Goal: Task Accomplishment & Management: Manage account settings

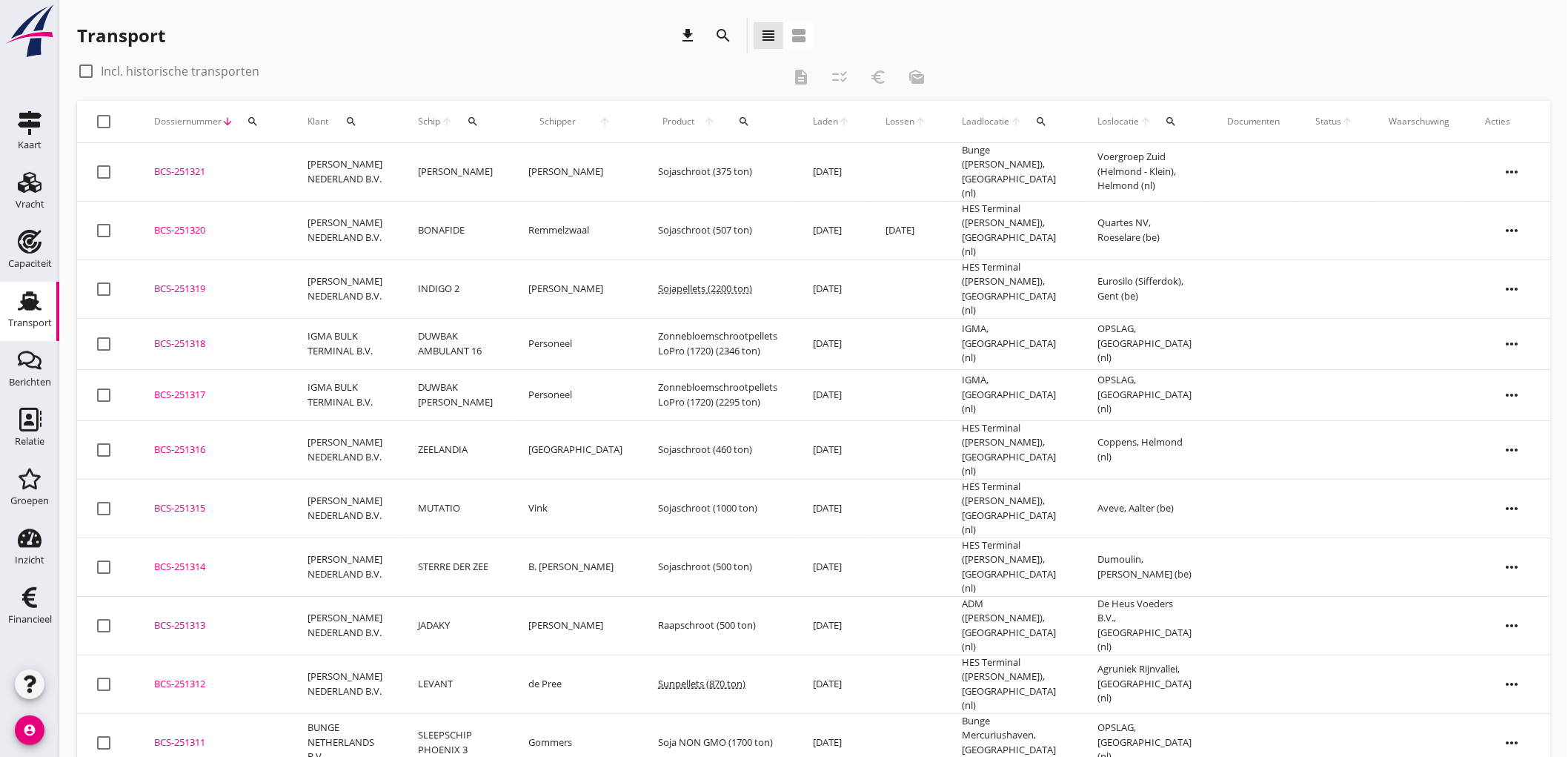
click at [29, 291] on use at bounding box center [29, 301] width 24 height 19
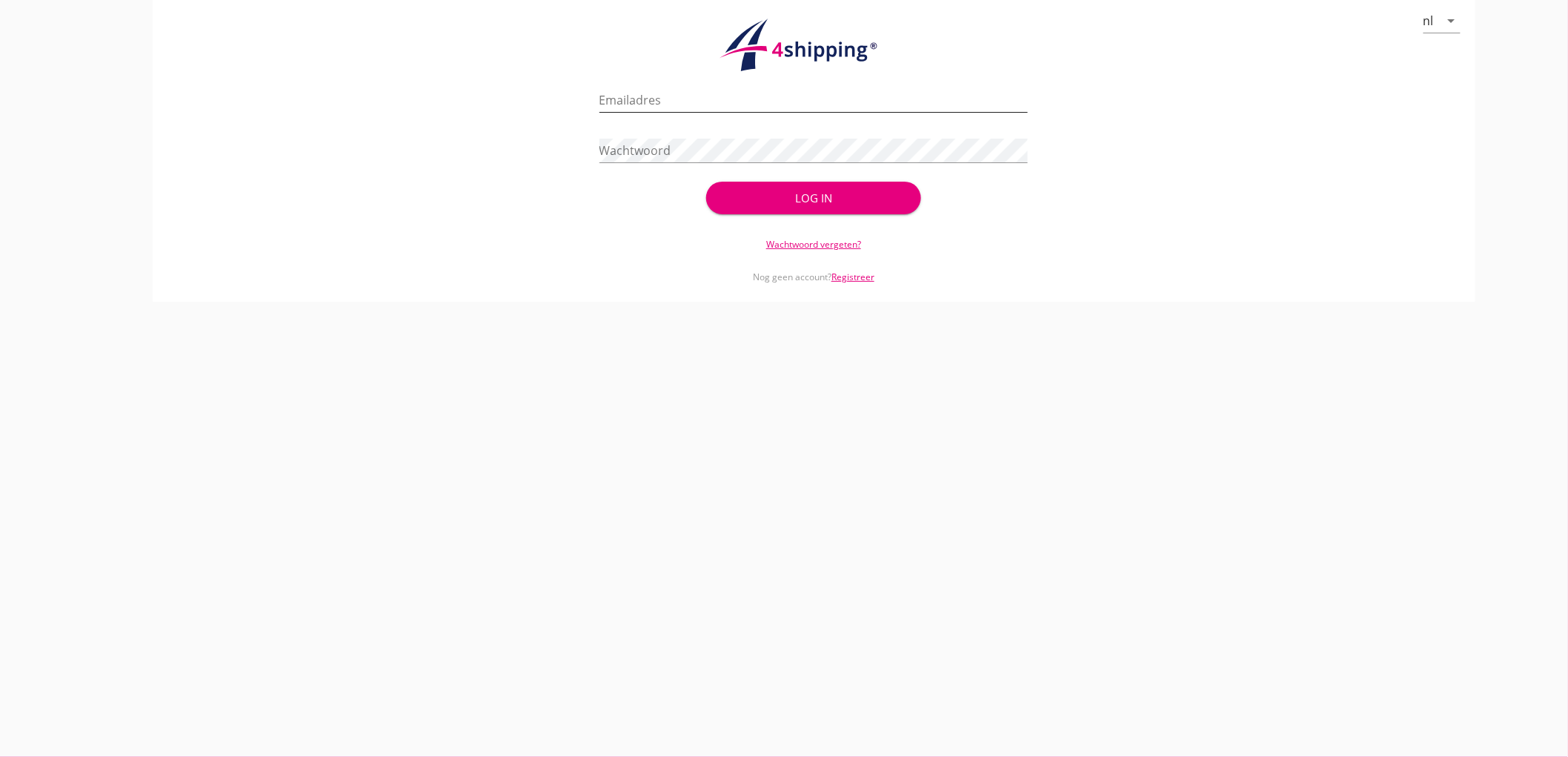
click at [693, 105] on input "Emailadres" at bounding box center [814, 100] width 429 height 24
type input "bouman@stoffersbevrachtingen.nl"
click at [706, 182] on button "Log in" at bounding box center [813, 198] width 214 height 33
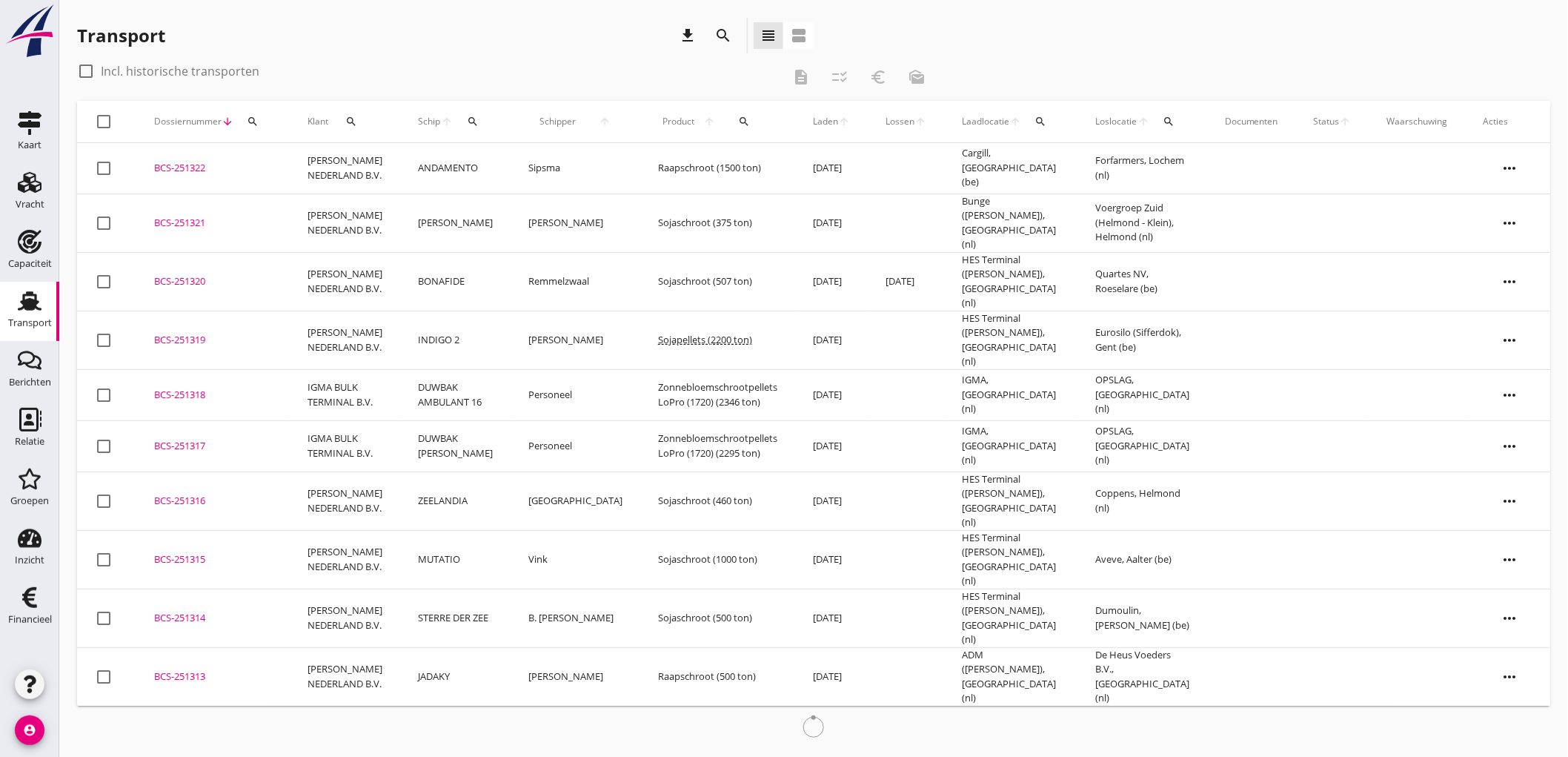
click at [520, 183] on td "Sipsma" at bounding box center [575, 168] width 129 height 51
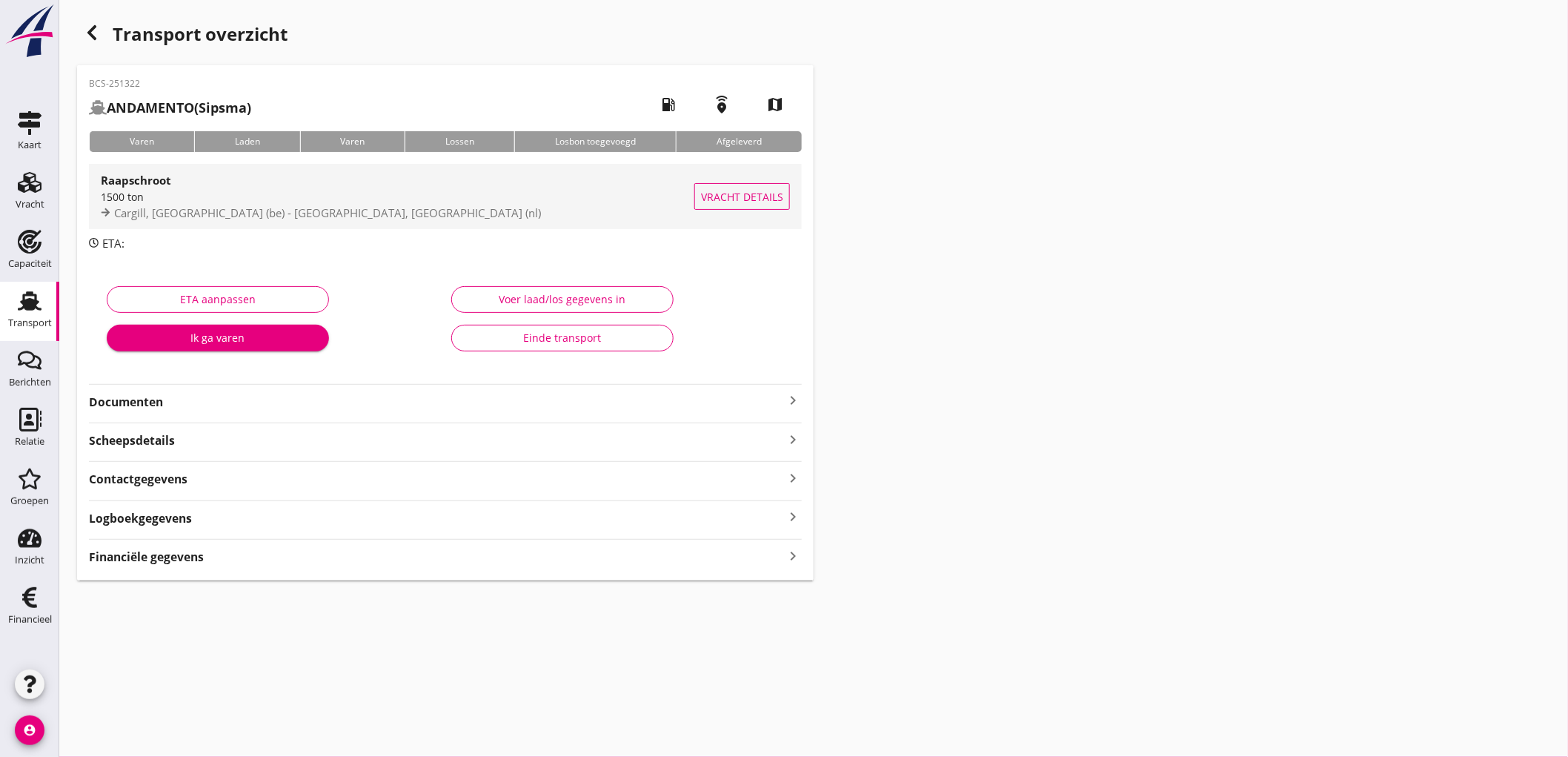
click at [259, 218] on span "Cargill, Antwerpen (be) - Forfarmers, Lochem (nl)" at bounding box center [328, 213] width 427 height 15
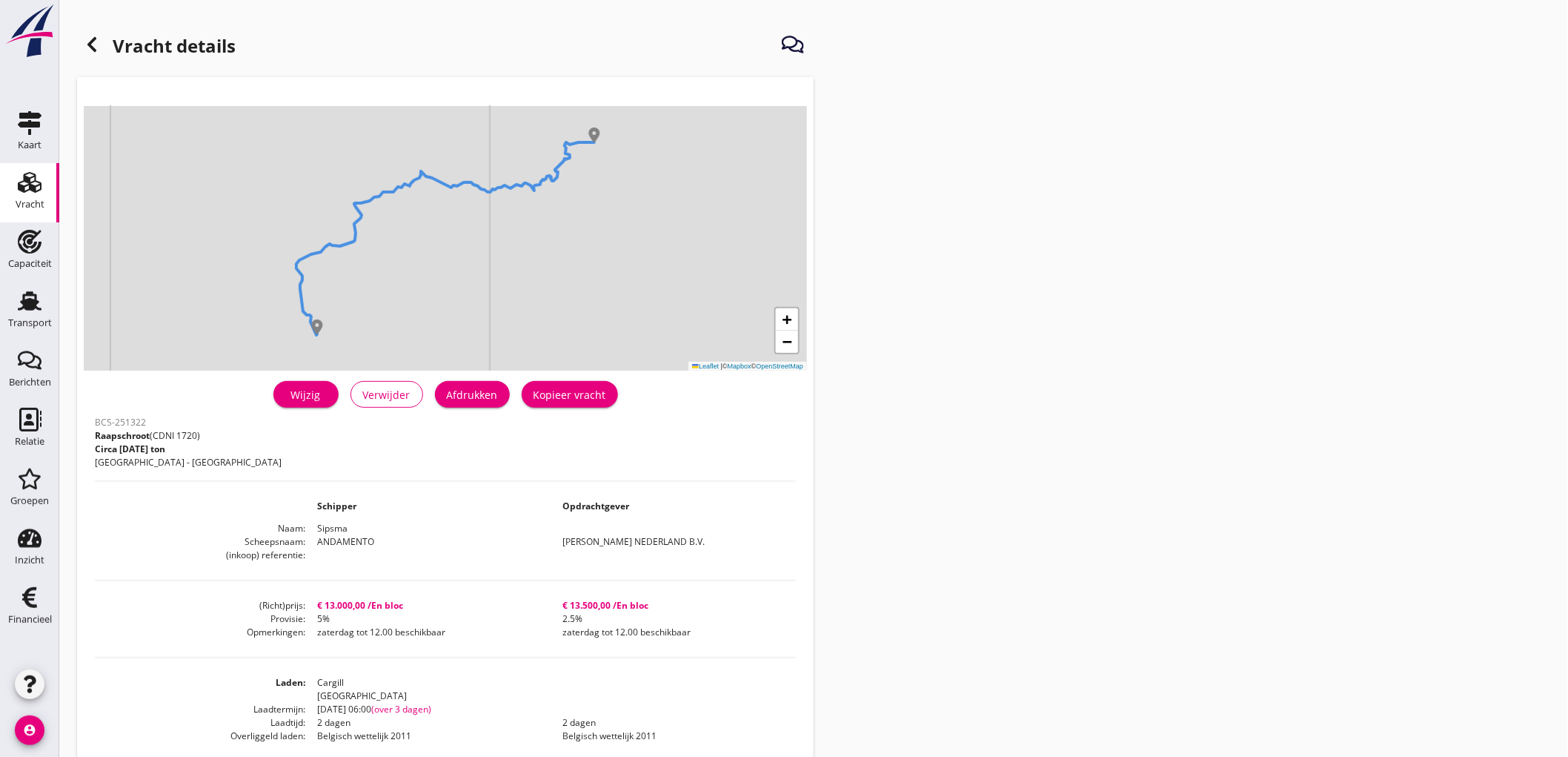
click at [477, 398] on div "Afdrukken" at bounding box center [472, 395] width 51 height 16
click at [98, 40] on icon at bounding box center [92, 44] width 17 height 17
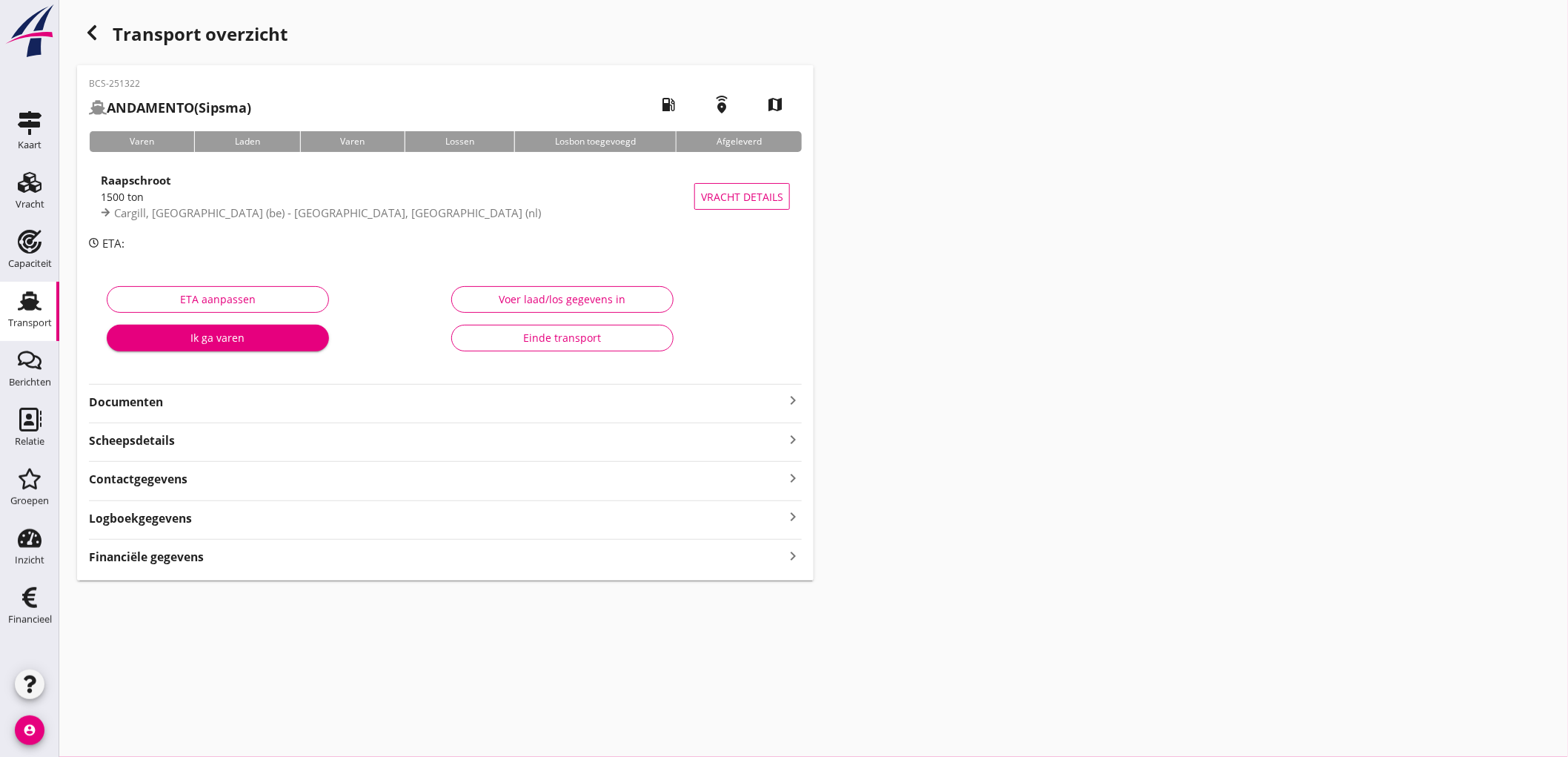
click at [155, 279] on div "BCS-251322 ANDAMENTO (Sipsma) local_gas_station emergency_share map Varen Laden…" at bounding box center [445, 322] width 737 height 515
click at [752, 410] on strong "Documenten" at bounding box center [436, 402] width 695 height 17
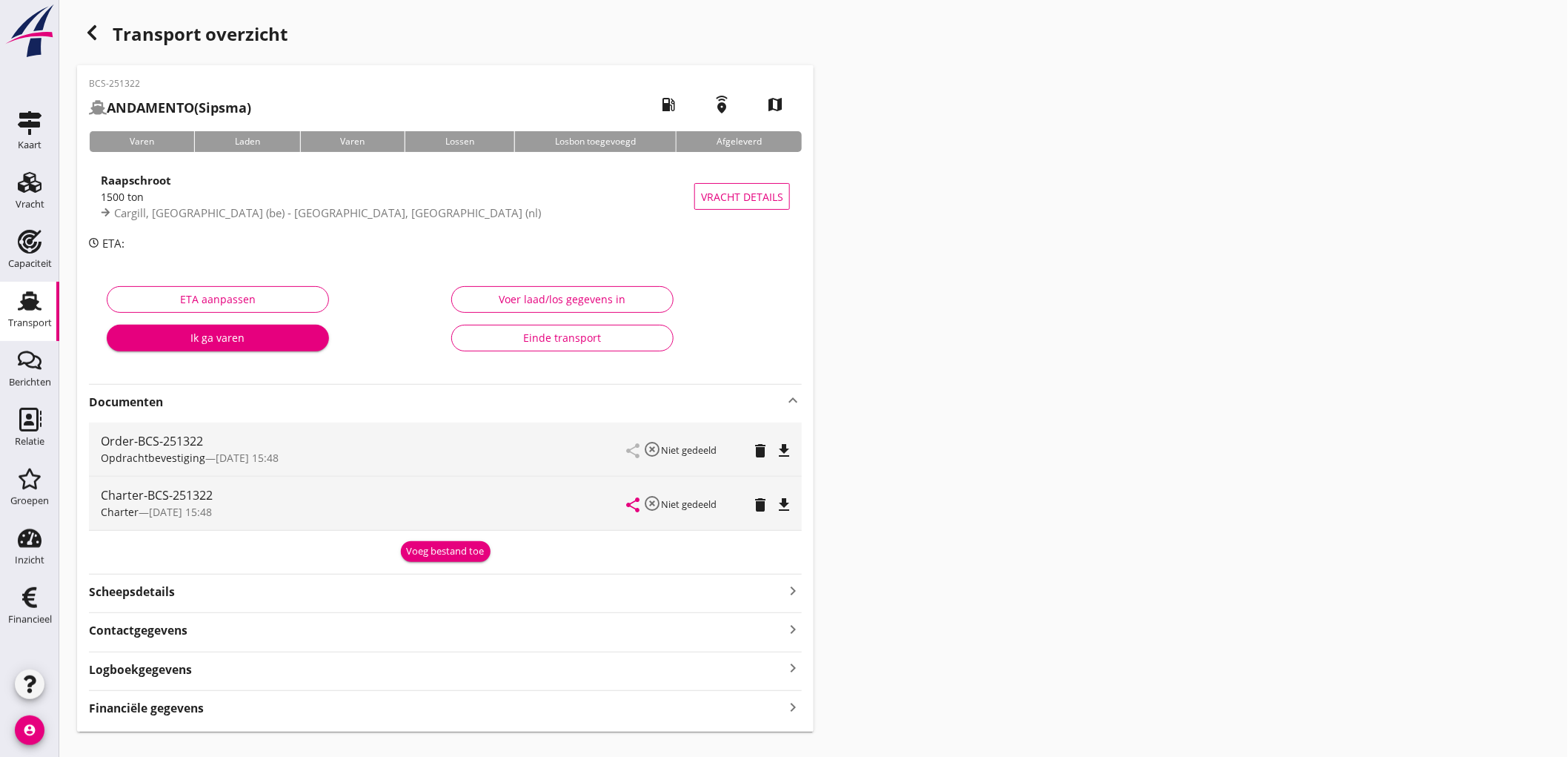
click at [784, 447] on icon "file_download" at bounding box center [784, 451] width 17 height 17
click at [788, 499] on icon "file_download" at bounding box center [784, 505] width 17 height 17
click at [335, 705] on div "Financiële gegevens keyboard_arrow_right" at bounding box center [445, 706] width 713 height 20
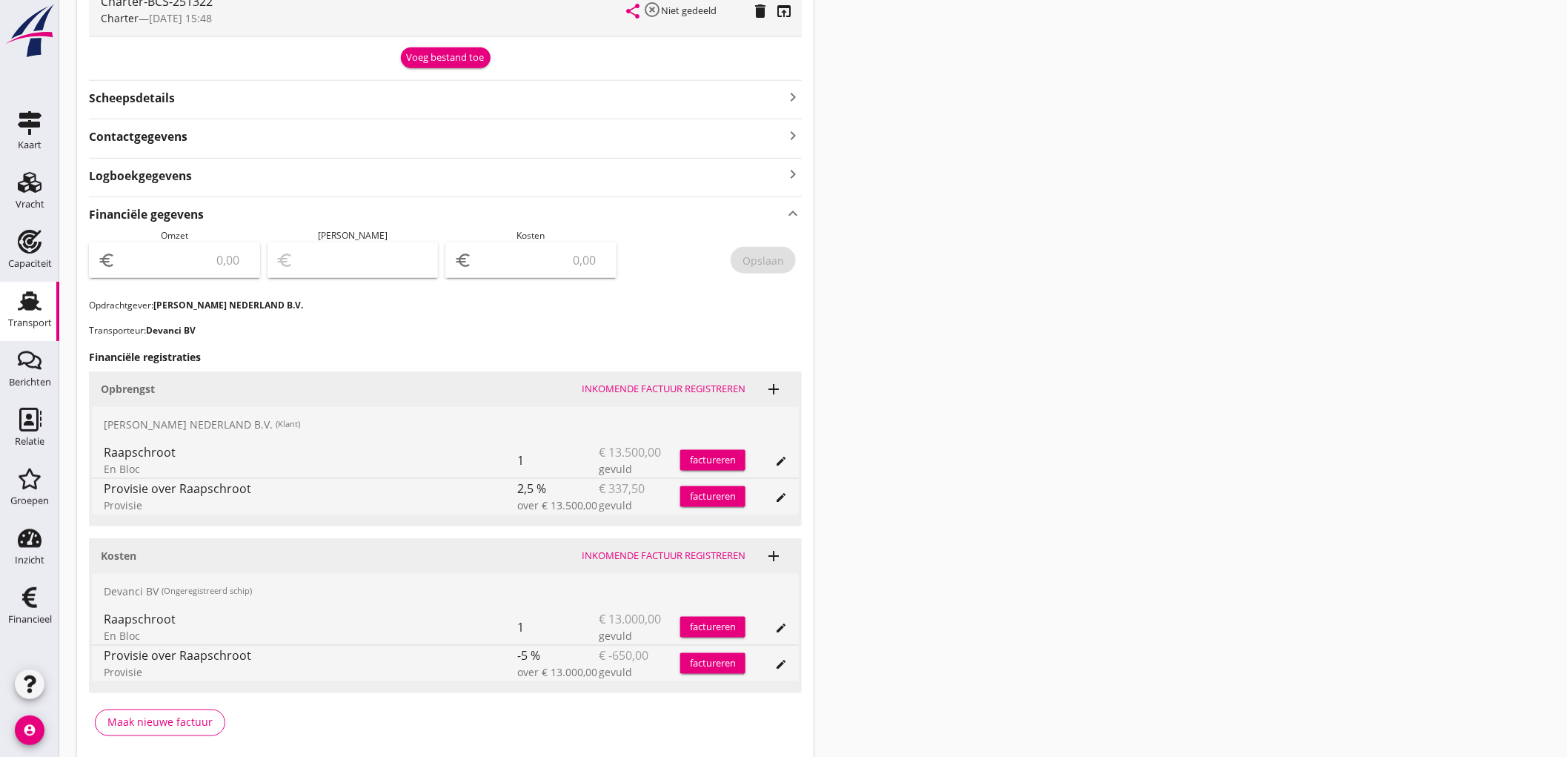
click at [213, 243] on div "euro" at bounding box center [174, 260] width 171 height 36
type input "13162"
type input "13162.50"
type input "13161.50"
type input "1"
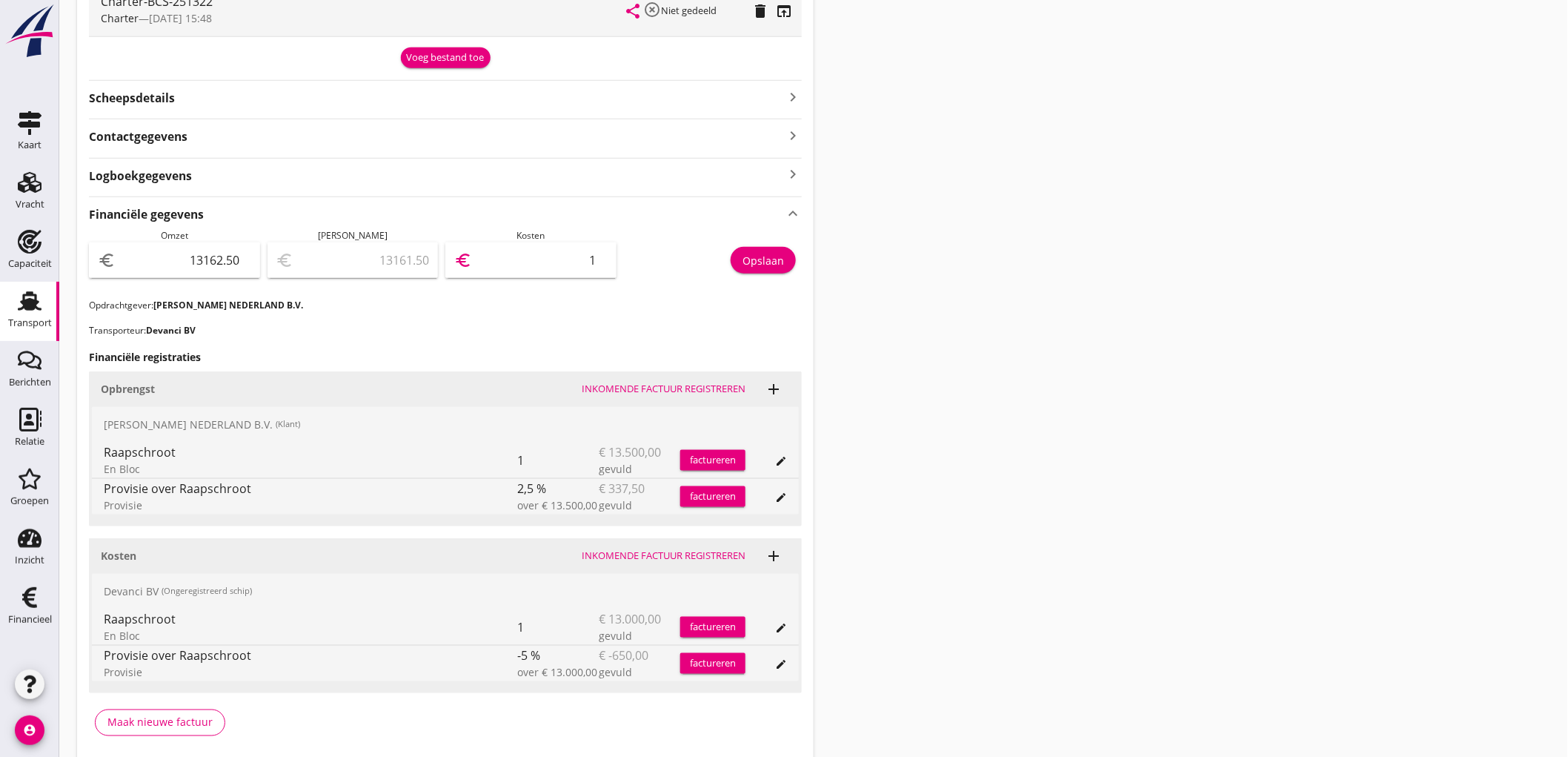
type input "13150.50"
type input "12"
type input "13039.50"
type input "123"
type input "11927.50"
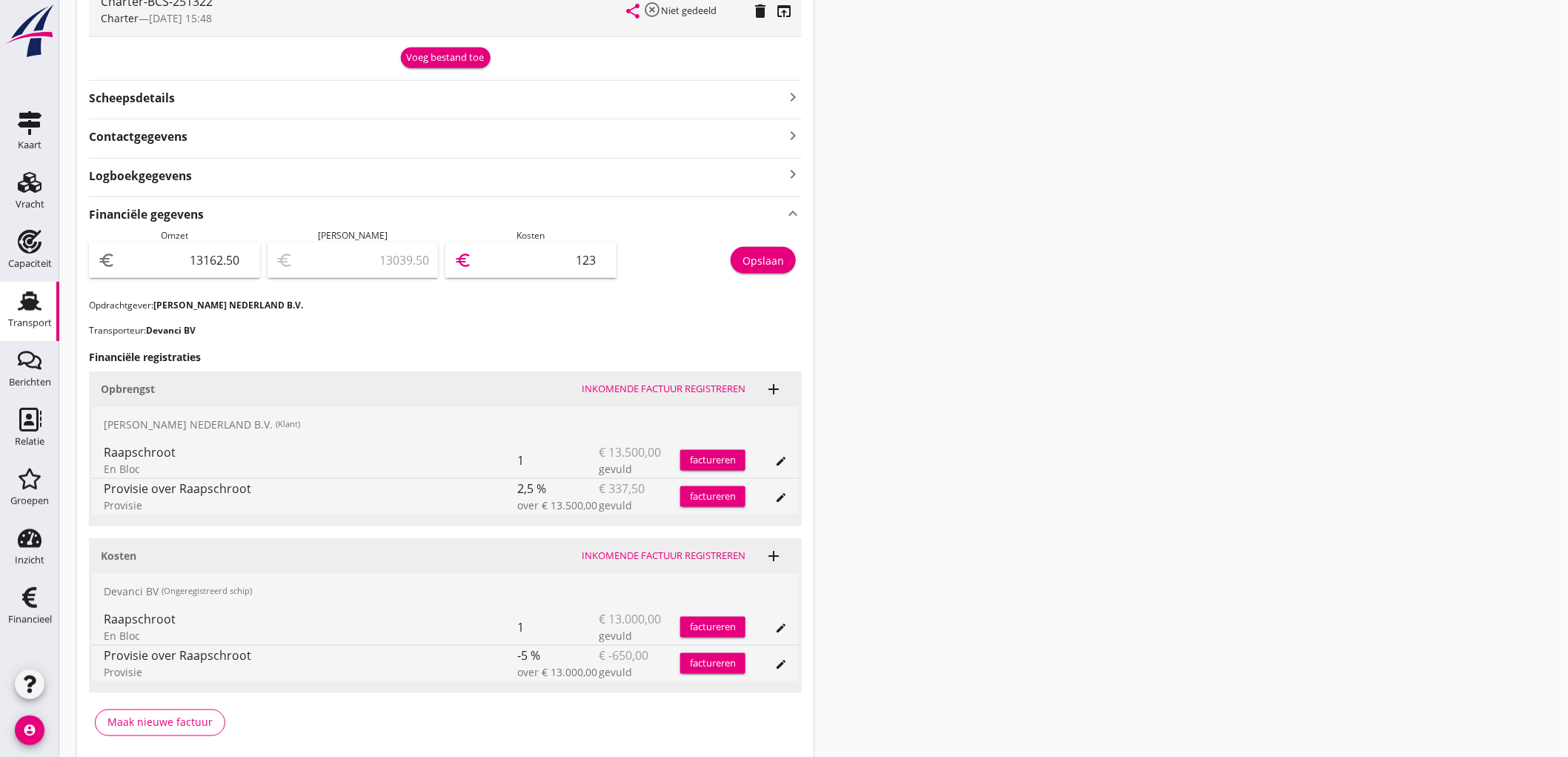
type input "1235"
type input "812.50"
type input "12350"
click at [753, 257] on div "Opslaan" at bounding box center [763, 261] width 41 height 16
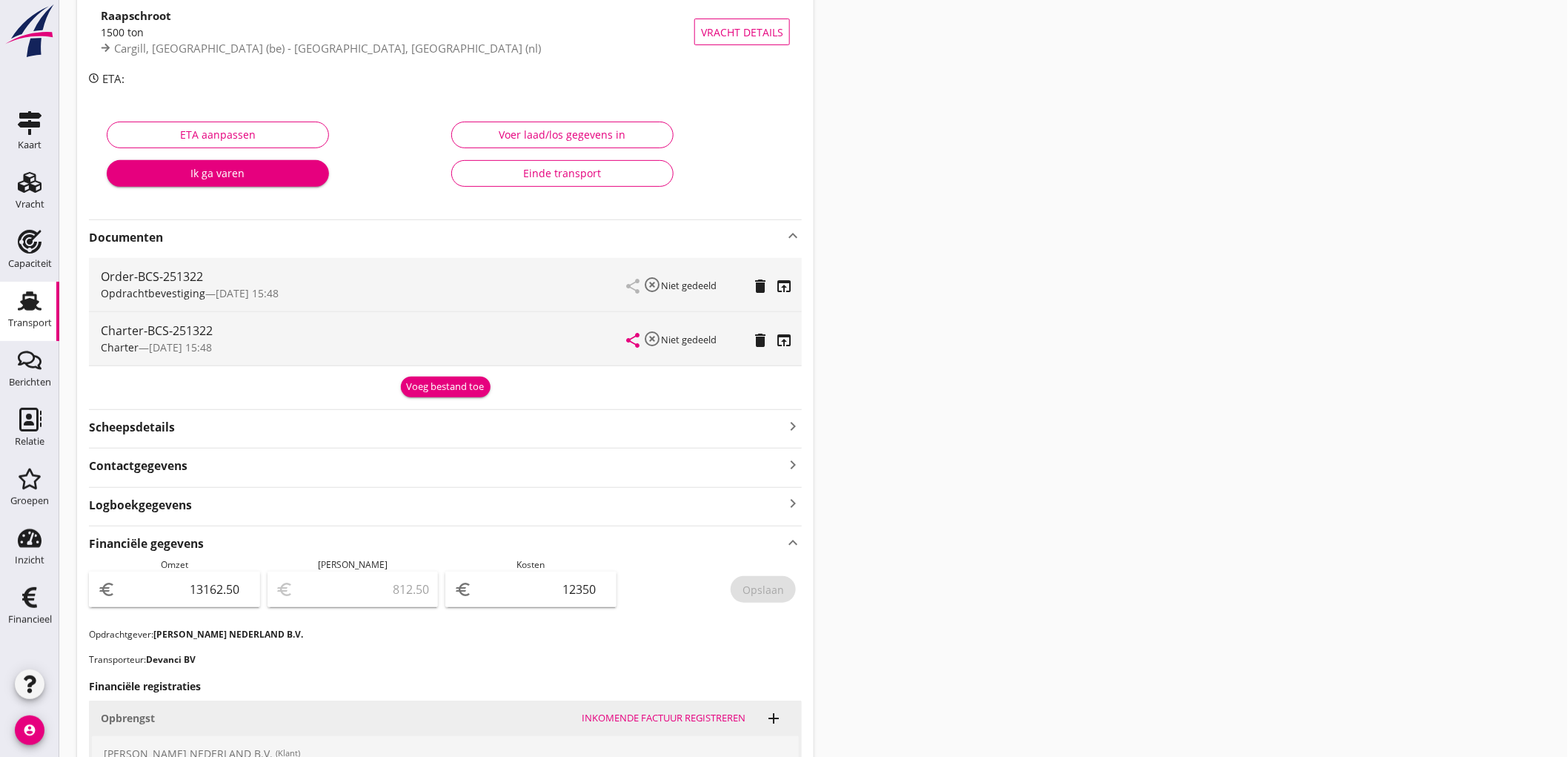
scroll to position [552, 0]
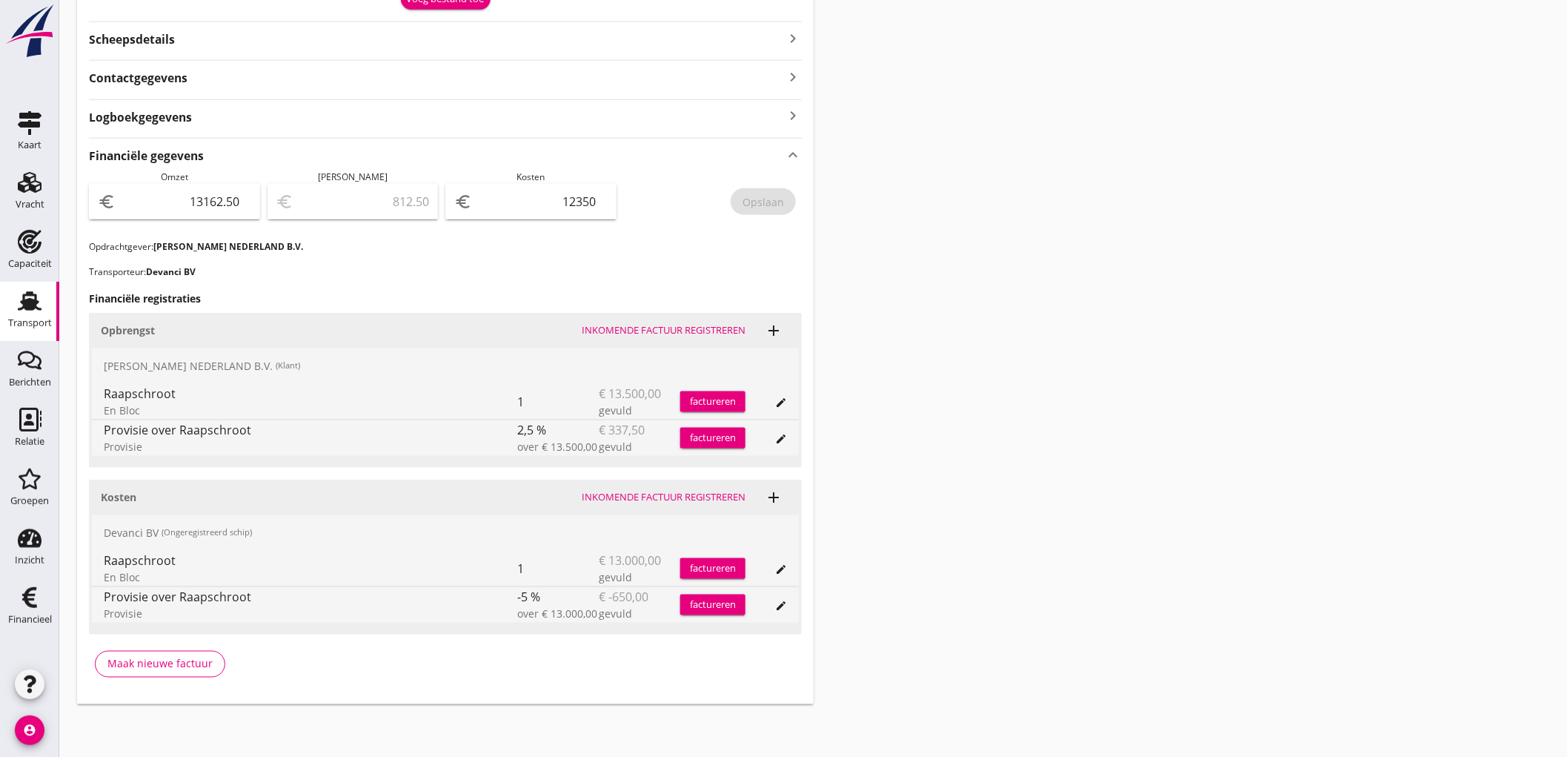
click at [33, 300] on use at bounding box center [29, 301] width 24 height 19
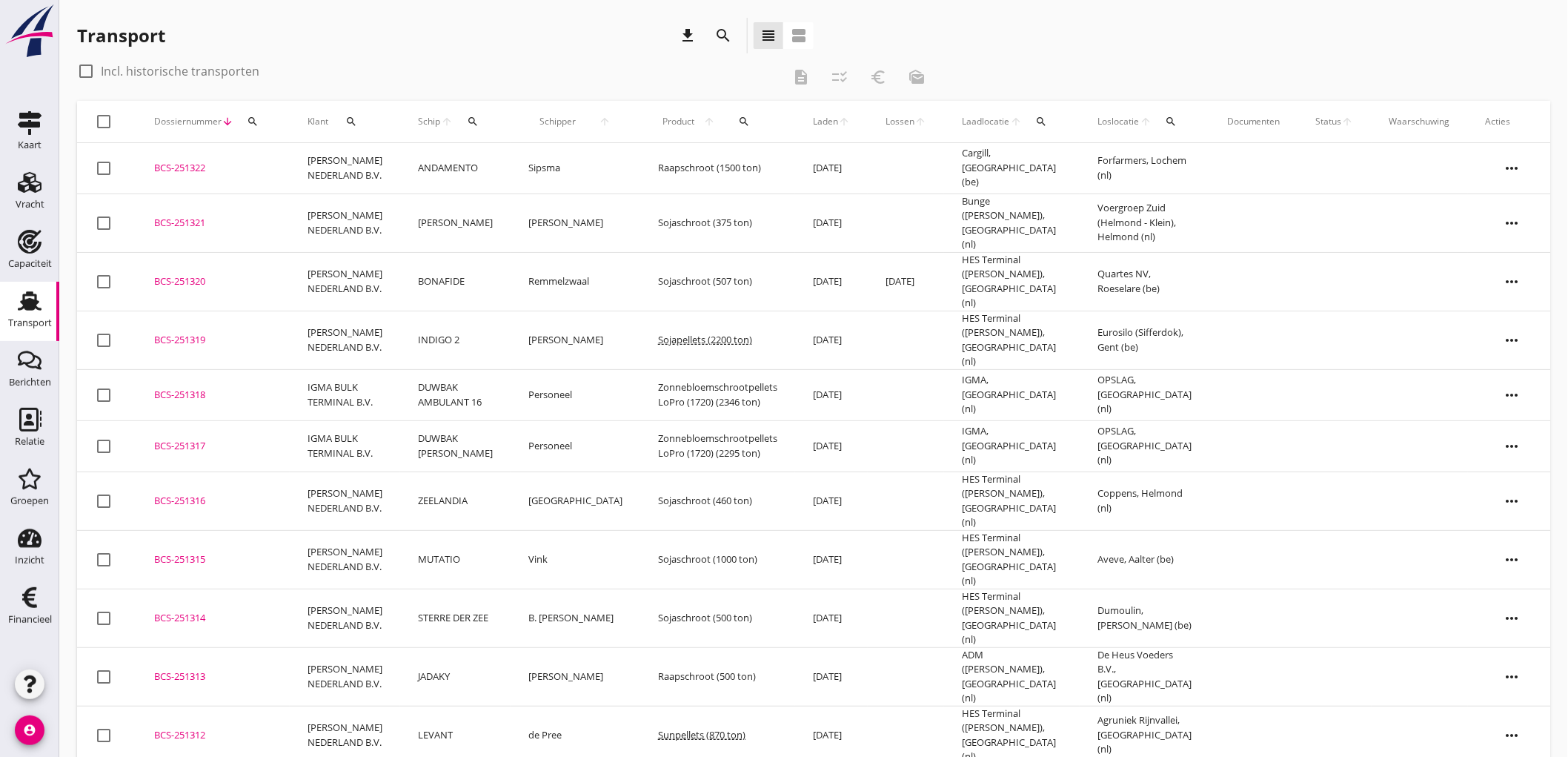
click at [23, 305] on use at bounding box center [29, 301] width 24 height 19
click at [684, 28] on icon "download" at bounding box center [688, 36] width 17 height 17
click at [40, 325] on div "Transport" at bounding box center [29, 323] width 44 height 10
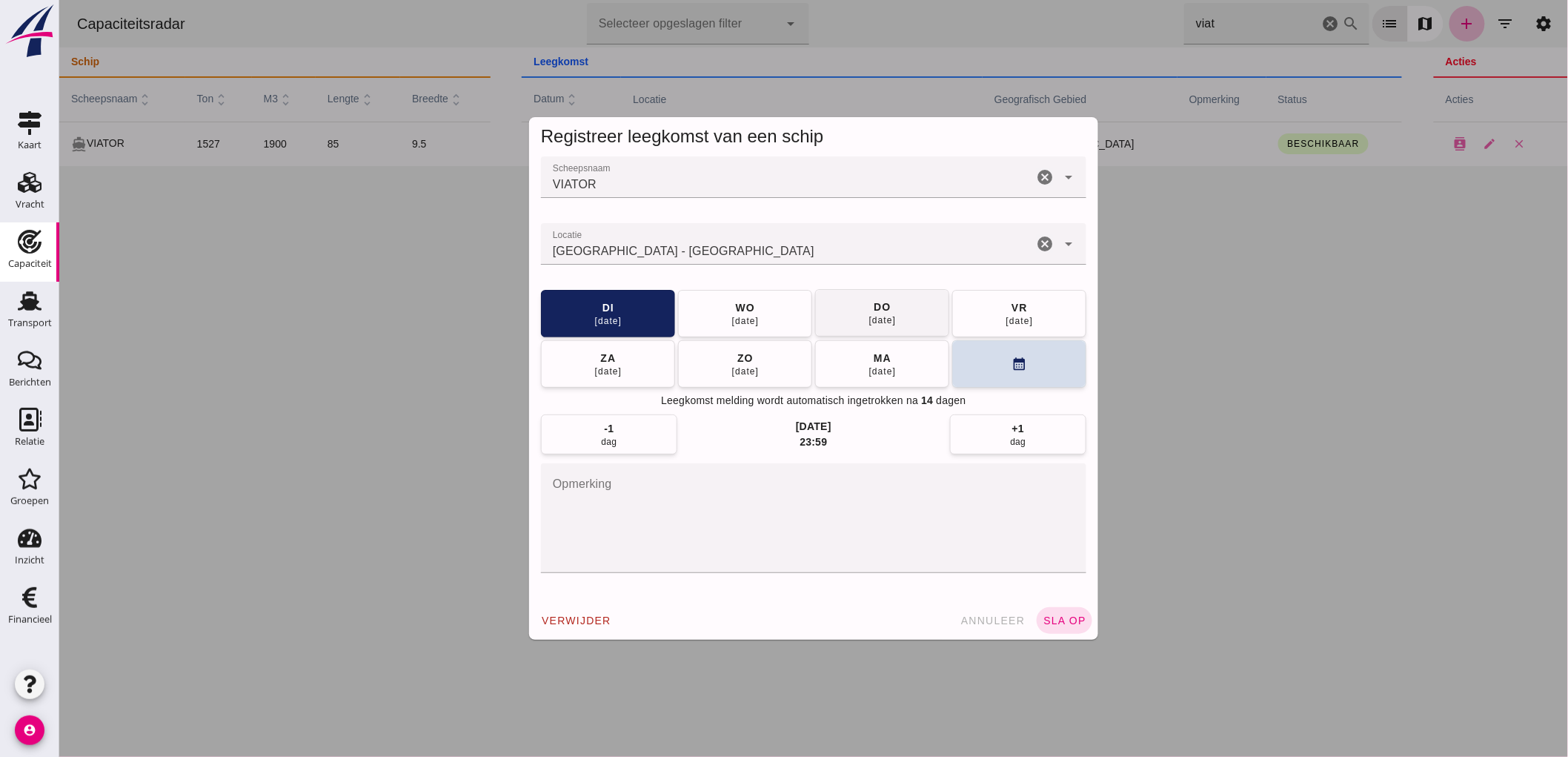
click at [763, 308] on button "[DATE]" at bounding box center [744, 313] width 134 height 48
click at [1067, 608] on button "sla op" at bounding box center [1064, 621] width 56 height 27
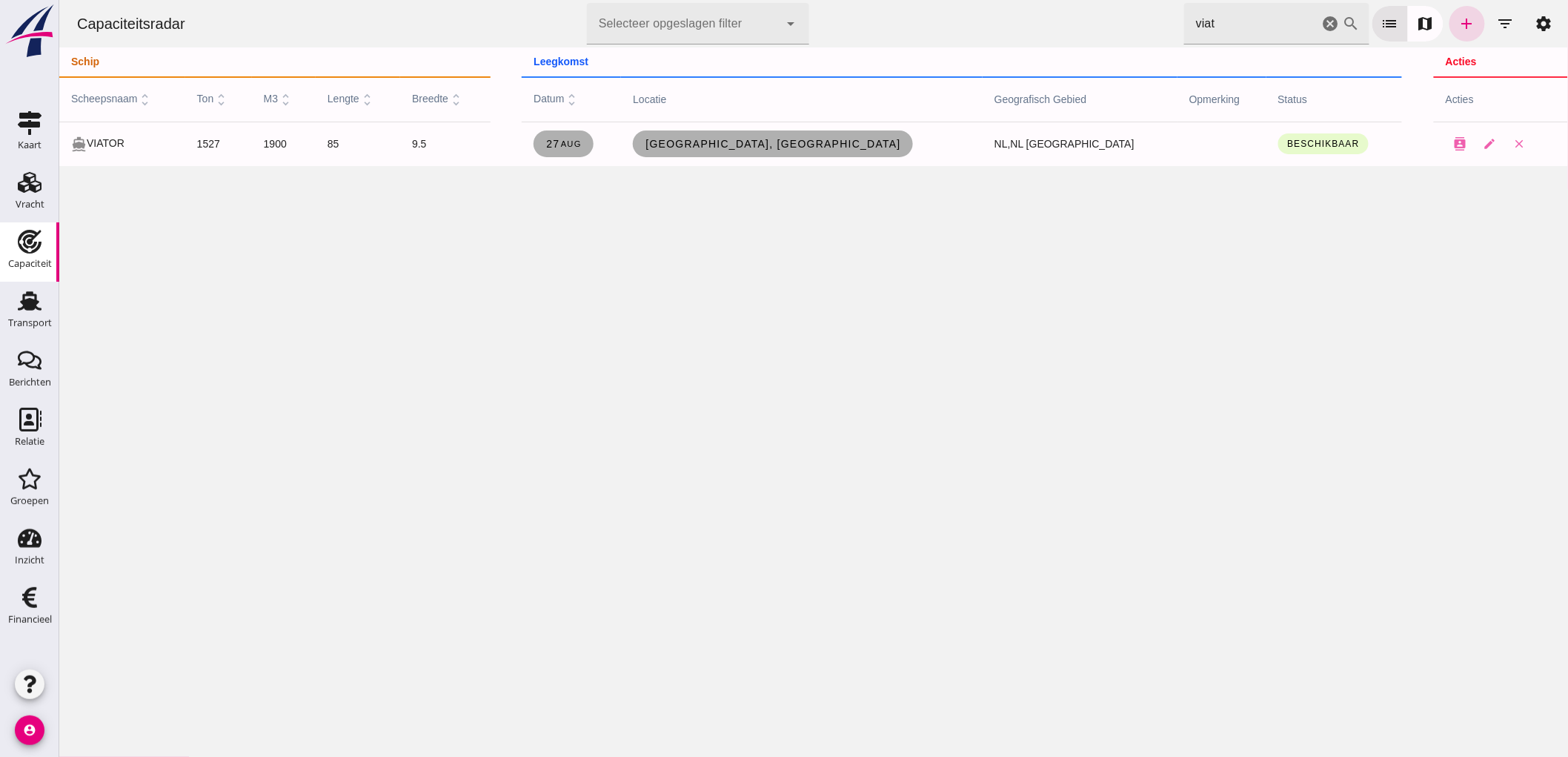
click at [1323, 25] on icon "cancel" at bounding box center [1330, 24] width 17 height 17
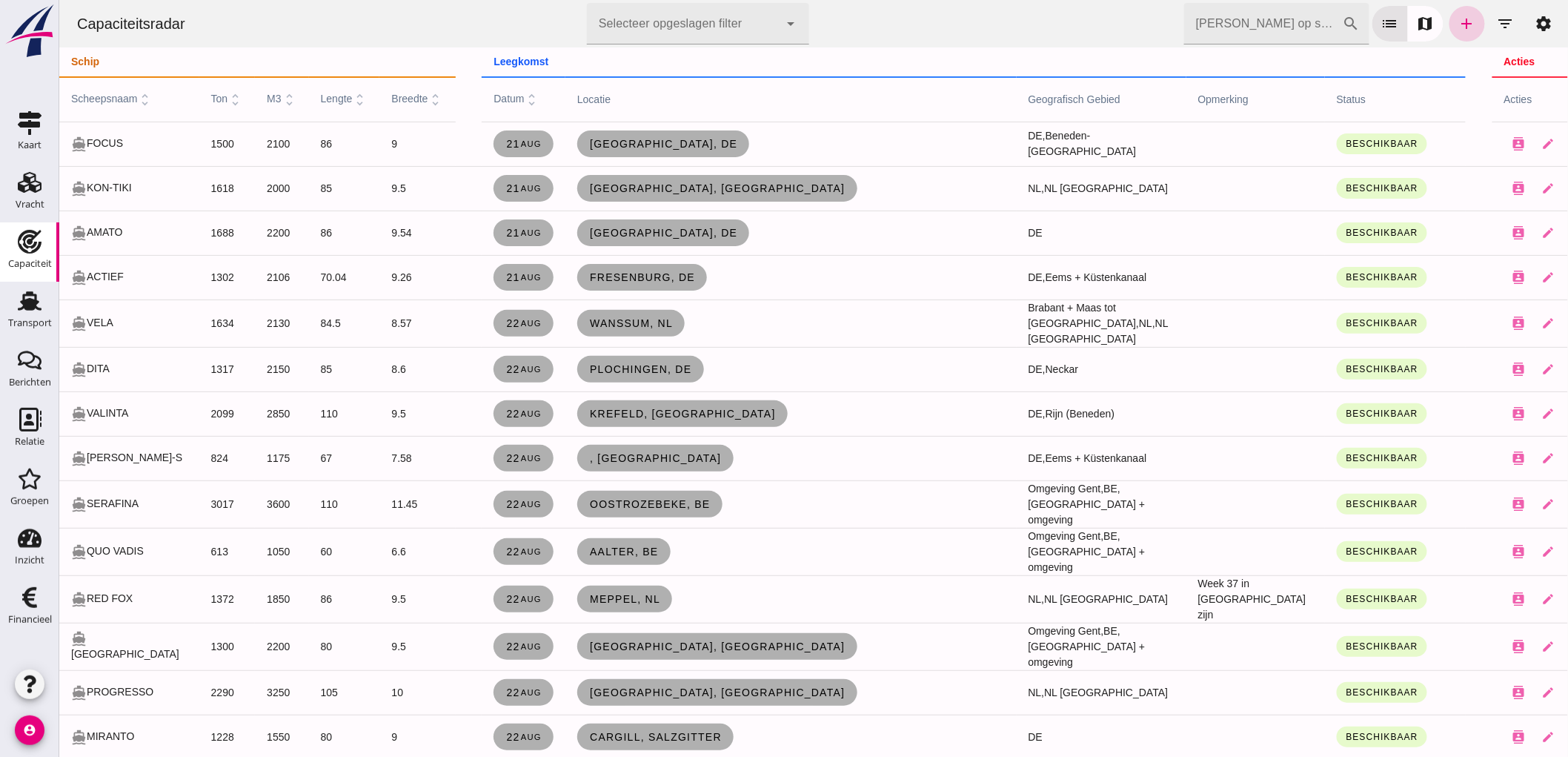
click at [1461, 25] on icon "add" at bounding box center [1466, 24] width 17 height 17
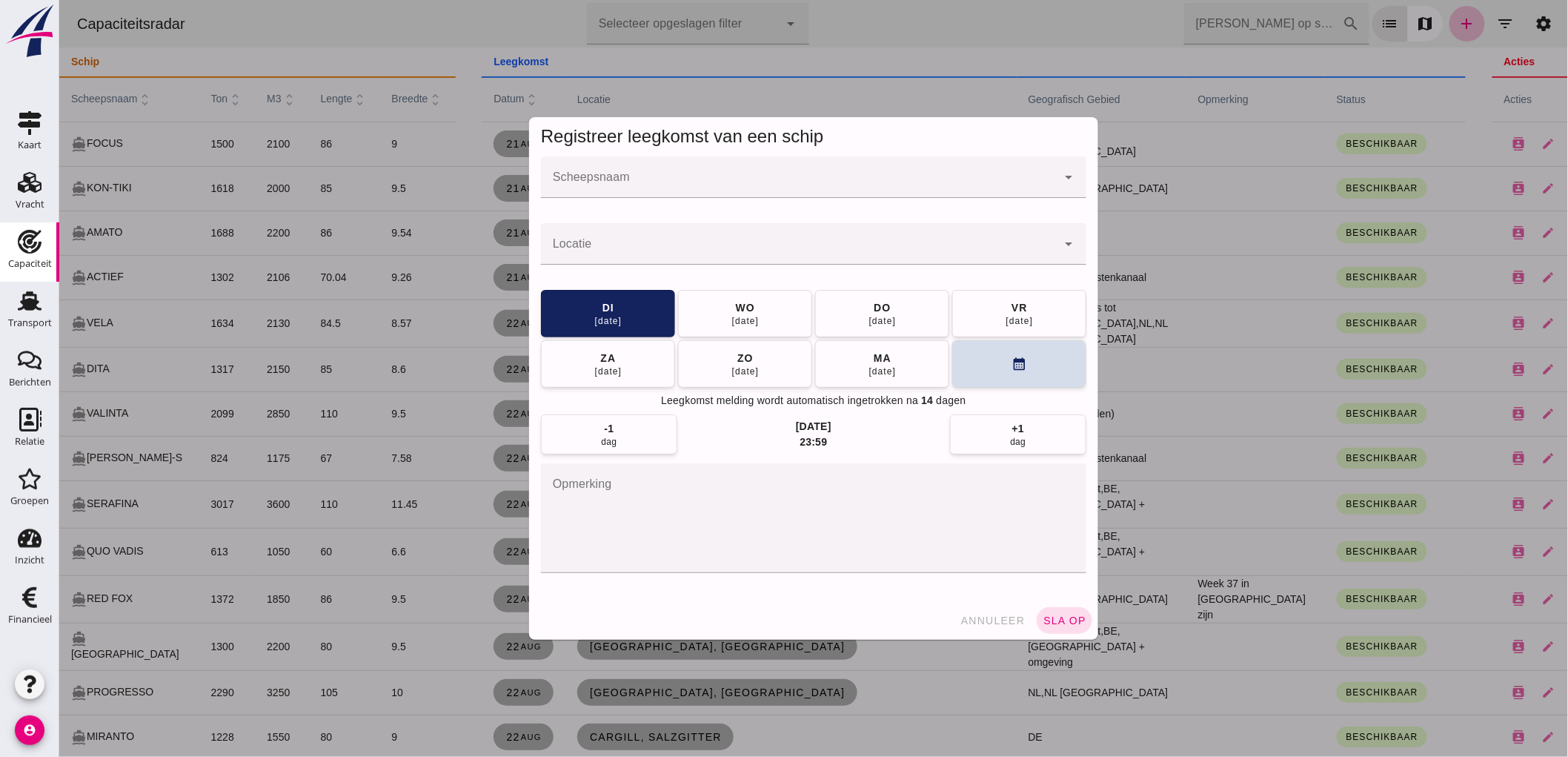
click at [652, 175] on div at bounding box center [798, 177] width 516 height 41
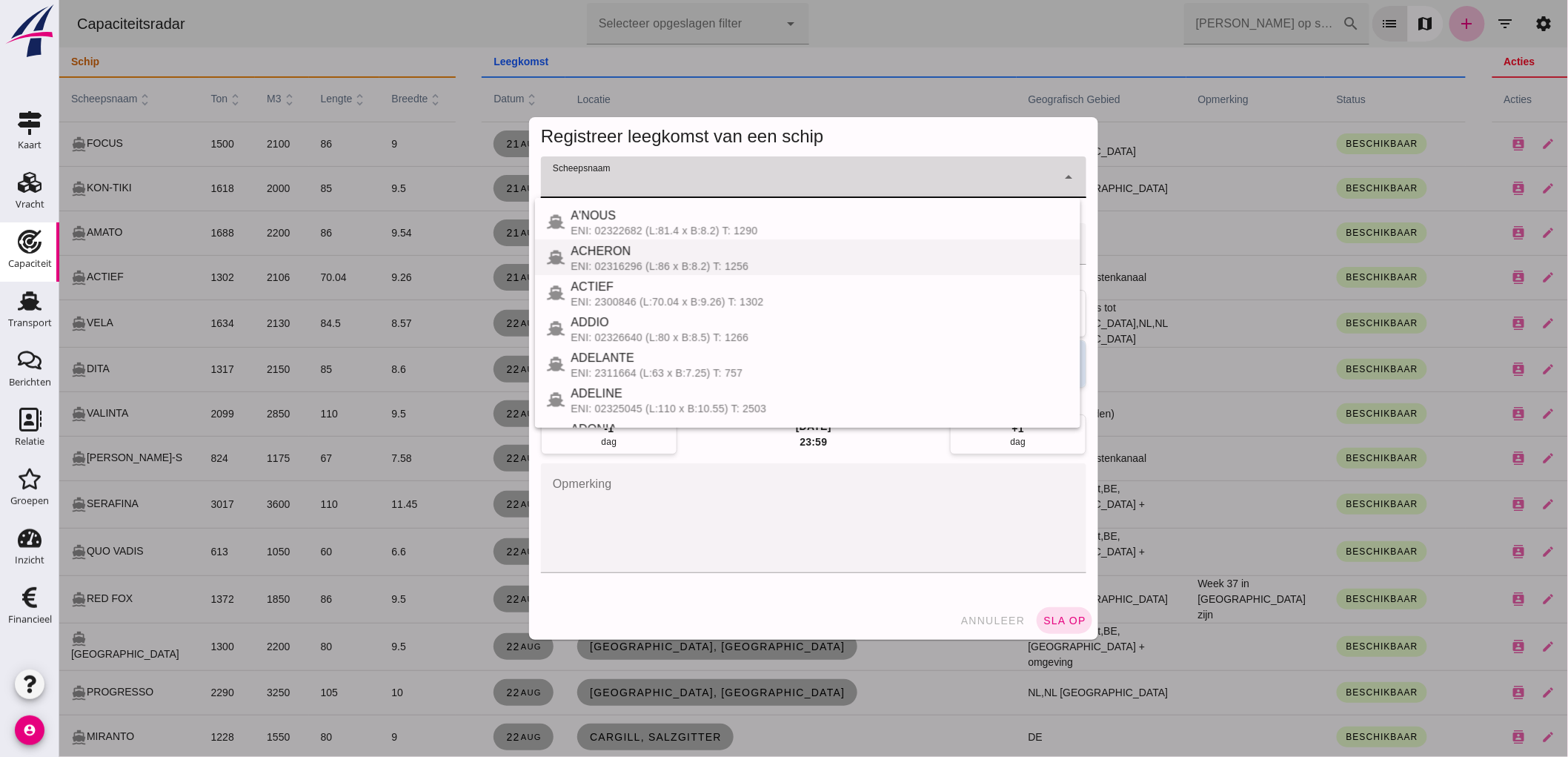
type input "v"
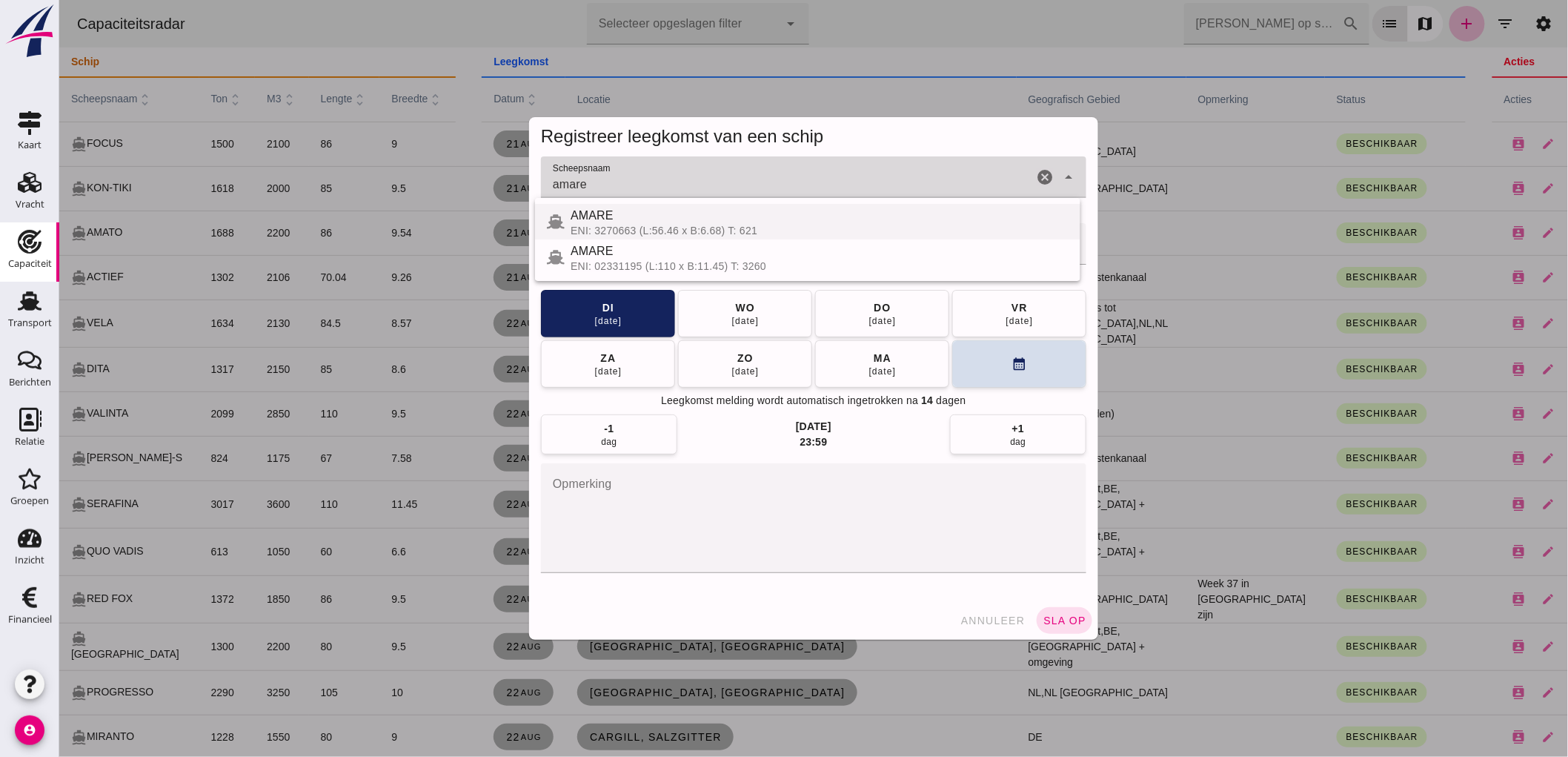
click at [868, 222] on div "AMARE" at bounding box center [819, 216] width 498 height 17
type input "AMARE"
click at [792, 255] on input "Locatie" at bounding box center [798, 252] width 516 height 17
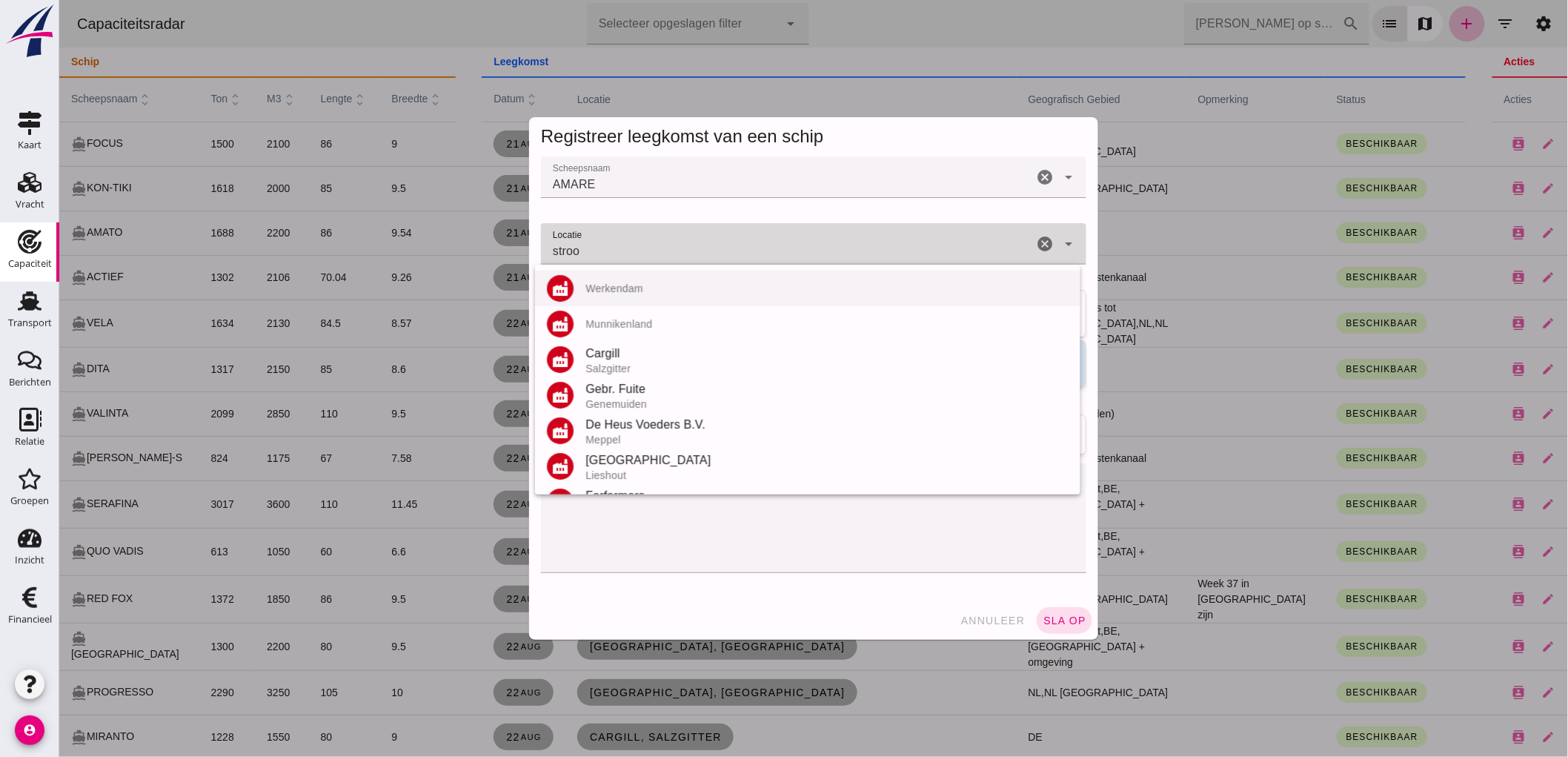
type input "Gerkesklooster - Stroobos"
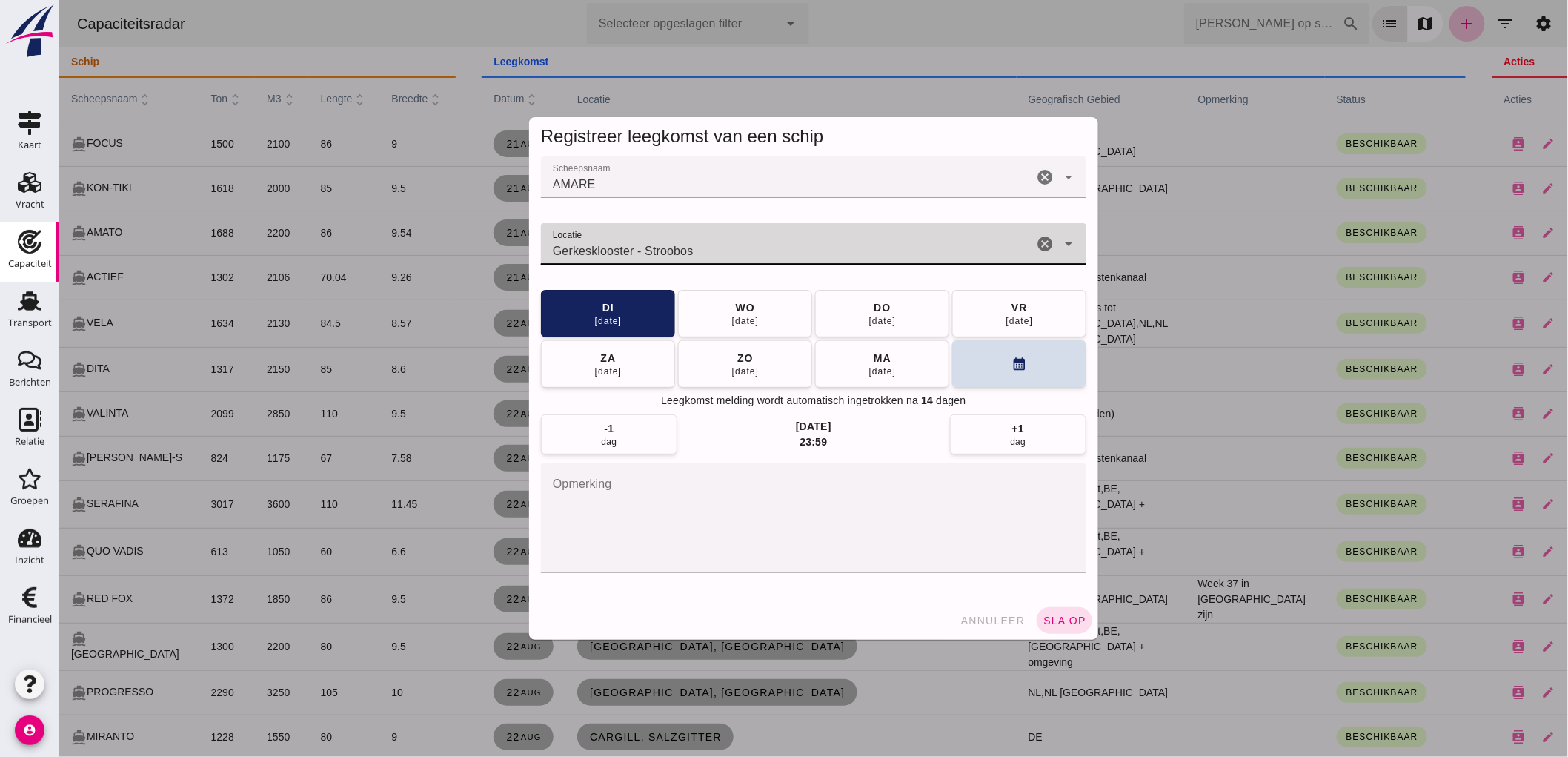
click at [1035, 247] on icon "cancel" at bounding box center [1044, 244] width 17 height 17
click at [784, 245] on input "Locatie" at bounding box center [798, 252] width 516 height 17
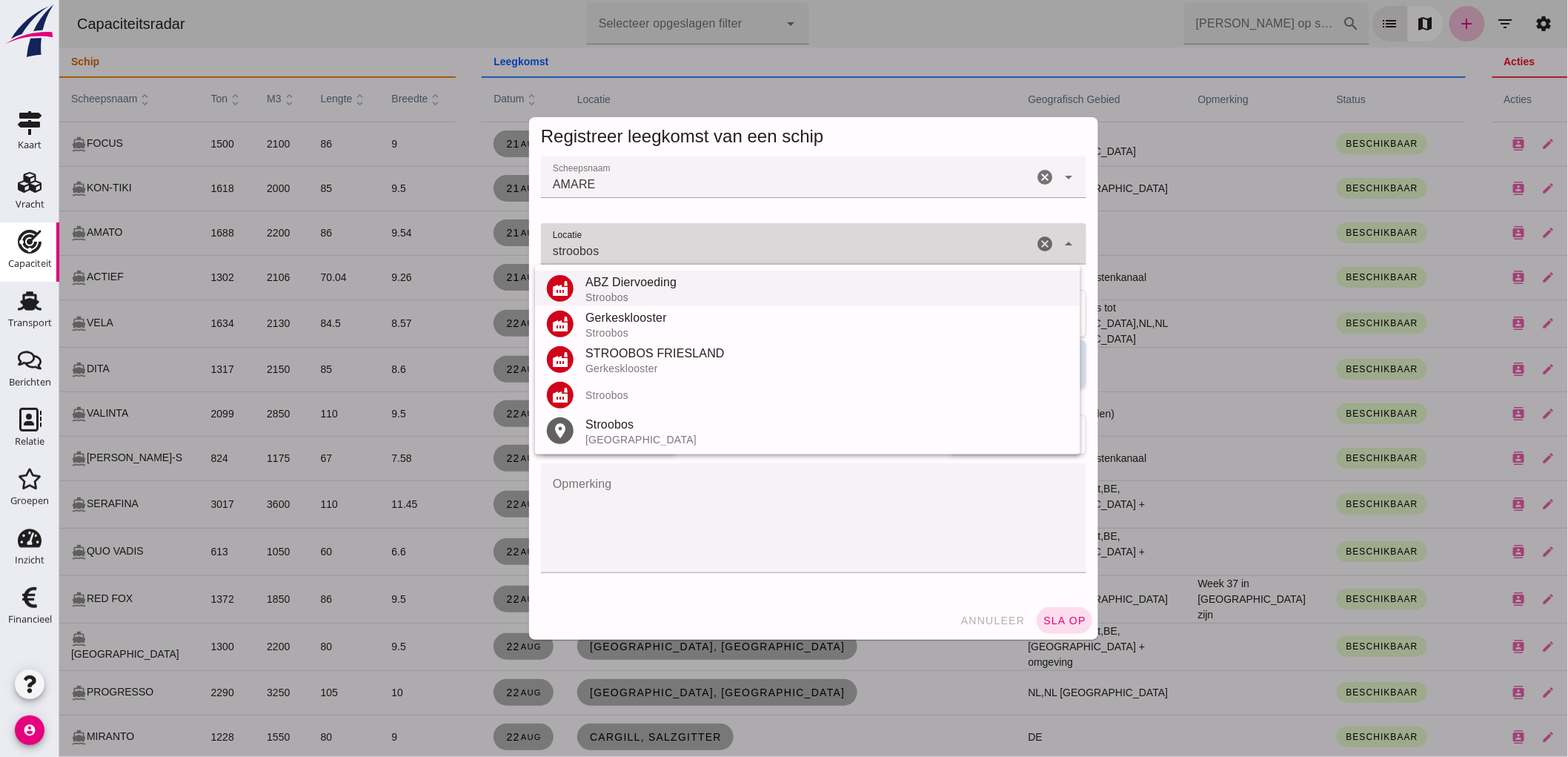
click at [607, 292] on div "Stroobos" at bounding box center [826, 297] width 483 height 12
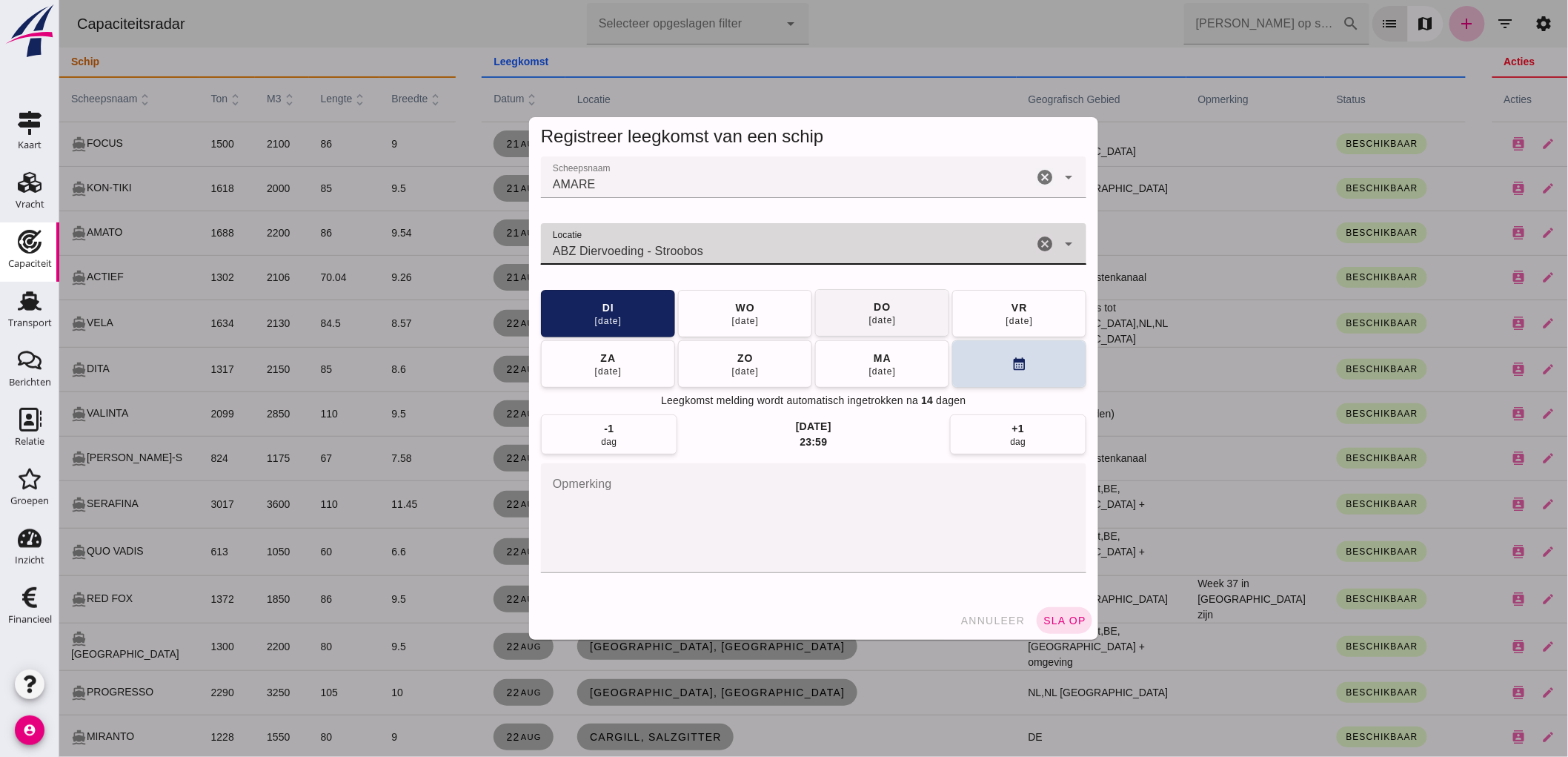
type input "ABZ Diervoeding - Stroobos"
click at [882, 315] on div "[DATE]" at bounding box center [882, 320] width 29 height 12
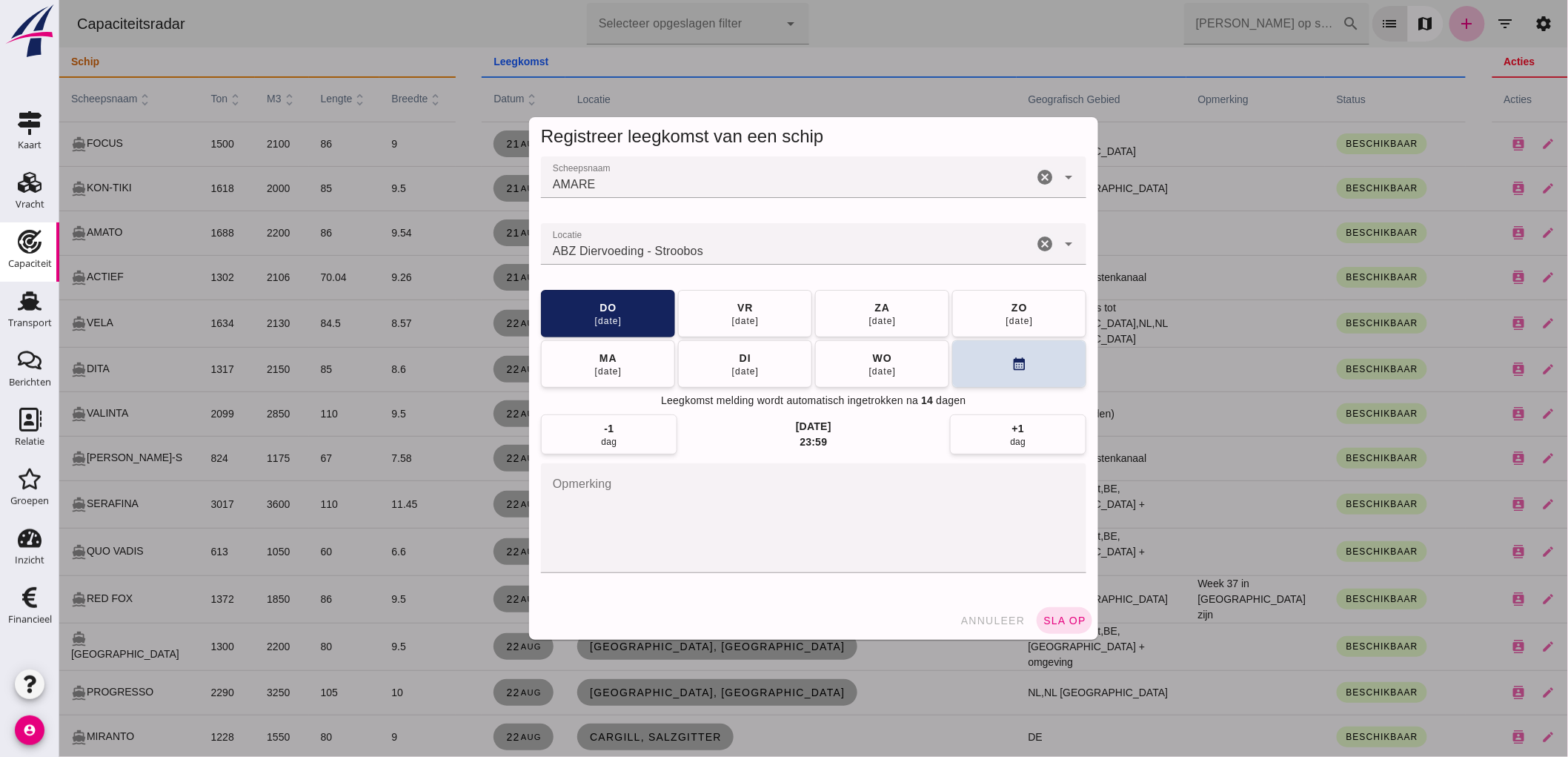
click at [1060, 624] on span "sla op" at bounding box center [1064, 621] width 44 height 12
